Goal: Task Accomplishment & Management: Use online tool/utility

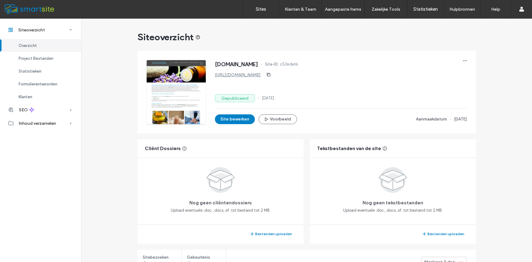
click at [262, 8] on label "Sites" at bounding box center [261, 8] width 10 height 5
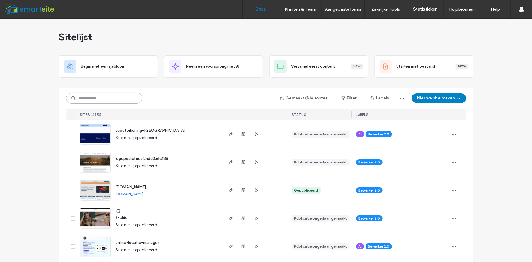
click at [119, 102] on input at bounding box center [104, 98] width 76 height 11
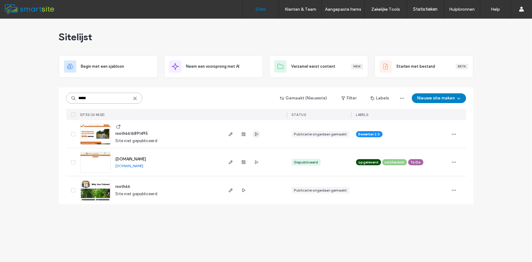
type input "*****"
click at [256, 134] on use "button" at bounding box center [256, 134] width 3 height 4
drag, startPoint x: 104, startPoint y: 102, endPoint x: 0, endPoint y: 107, distance: 104.4
click at [0, 106] on div "Sitelijst Begin met een sjabloon Neem een voorsprong met AI Verzamel eerst cont…" at bounding box center [266, 140] width 532 height 243
click at [133, 99] on icon at bounding box center [135, 98] width 5 height 5
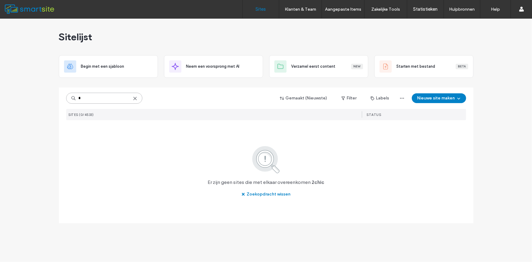
type input "*"
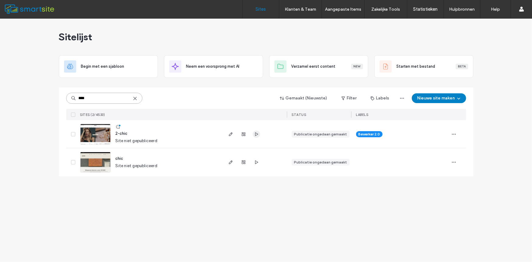
type input "****"
click at [258, 135] on icon "button" at bounding box center [256, 134] width 5 height 5
click at [231, 136] on icon "button" at bounding box center [230, 134] width 5 height 5
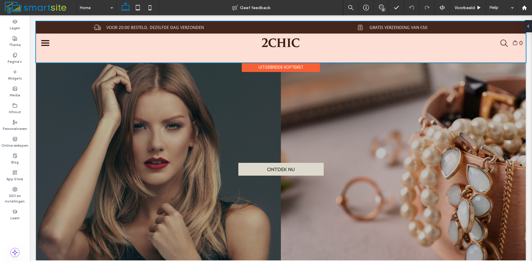
click at [273, 68] on div "Uitgebreide koptekst" at bounding box center [280, 66] width 78 height 9
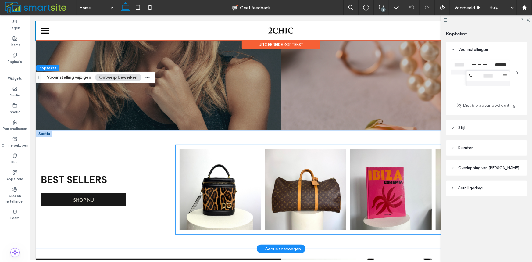
scroll to position [200, 0]
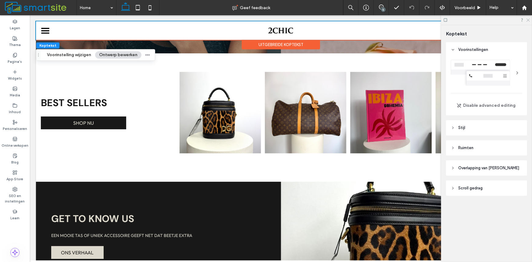
click at [528, 18] on icon at bounding box center [528, 20] width 4 height 4
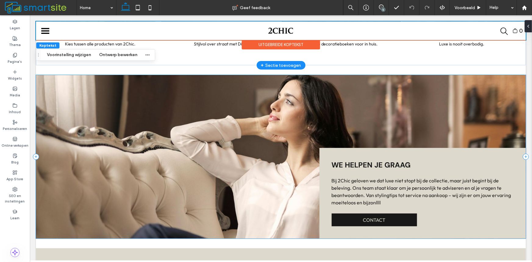
scroll to position [778, 0]
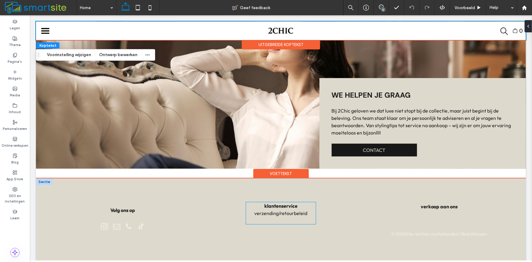
click at [268, 212] on span "verzending/retourbeleid" at bounding box center [280, 213] width 53 height 6
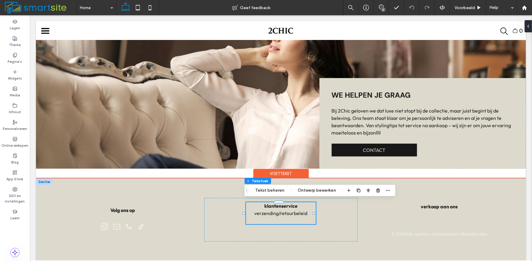
click at [268, 216] on p at bounding box center [281, 219] width 70 height 7
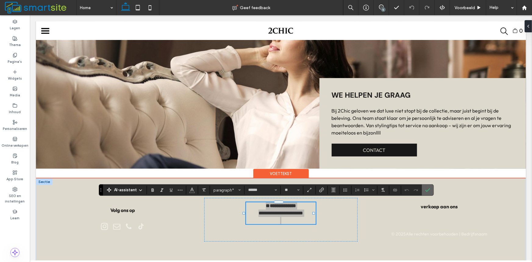
click at [425, 191] on use "Bevestigen" at bounding box center [427, 190] width 5 height 4
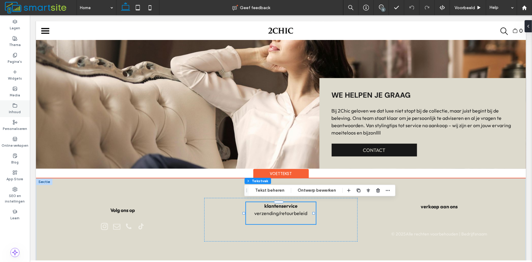
click at [20, 113] on label "Inhoud" at bounding box center [15, 111] width 12 height 7
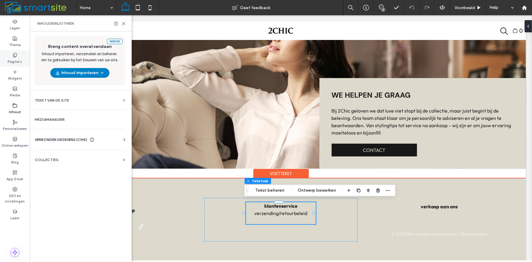
click at [15, 59] on label "Pagina's" at bounding box center [15, 61] width 14 height 7
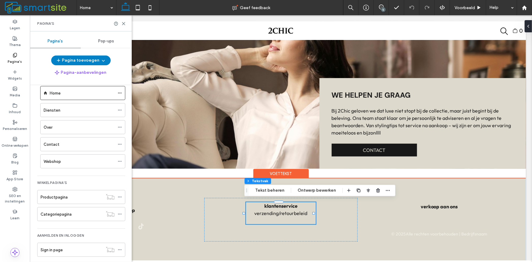
scroll to position [15, 0]
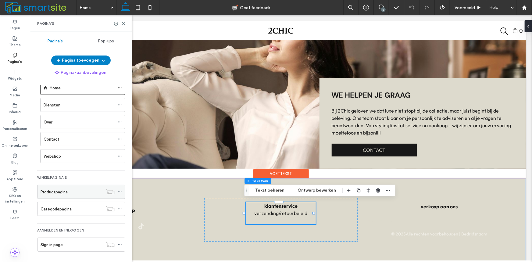
click at [76, 194] on div "Productpagina" at bounding box center [72, 192] width 62 height 6
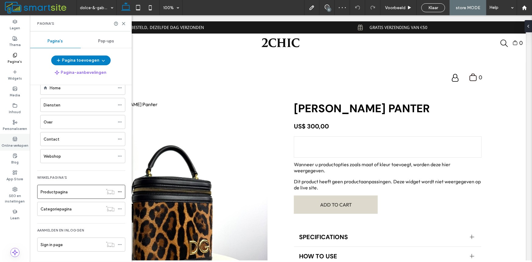
click at [17, 145] on label "Online verkopen" at bounding box center [15, 144] width 27 height 7
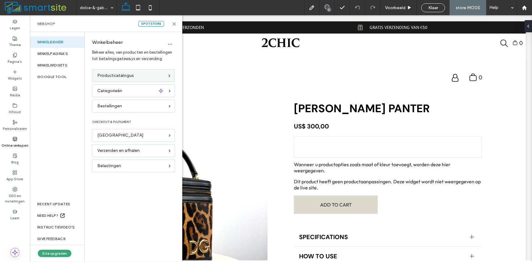
click at [126, 74] on span "Productcatalogus" at bounding box center [115, 75] width 37 height 7
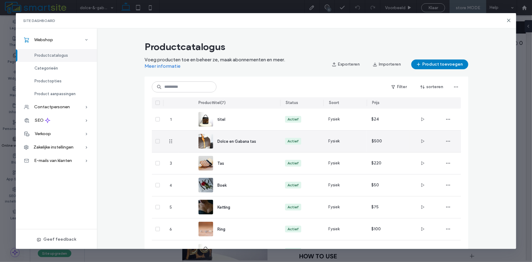
scroll to position [27, 0]
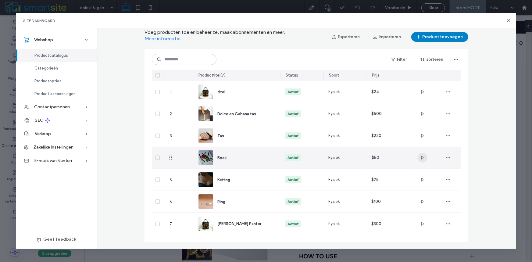
click at [421, 156] on icon "button" at bounding box center [422, 157] width 5 height 5
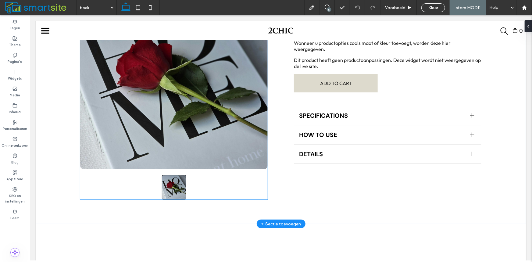
scroll to position [0, 0]
